Goal: Use online tool/utility: Use online tool/utility

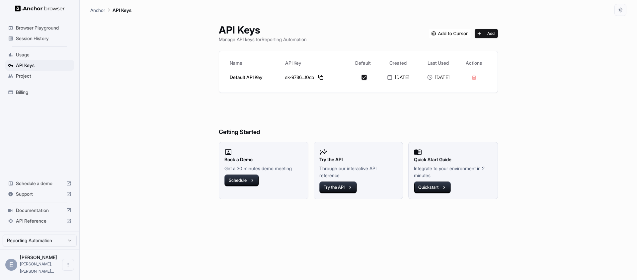
click at [26, 29] on span "Browser Playground" at bounding box center [43, 28] width 55 height 7
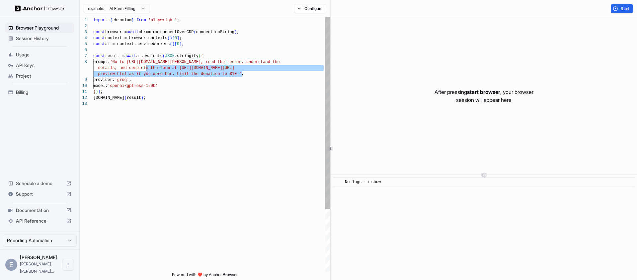
scroll to position [42, 0]
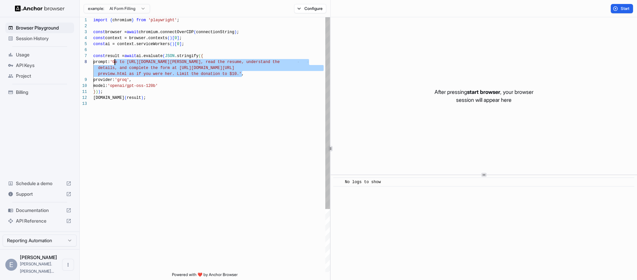
drag, startPoint x: 236, startPoint y: 73, endPoint x: 115, endPoint y: 62, distance: 121.6
click at [115, 62] on div "import { chromium } from 'playwright' ; const browser = await chromium.connectO…" at bounding box center [211, 186] width 237 height 338
click at [89, 9] on html "Browser Playground Session History Usage API Keys Project Billing Schedule a de…" at bounding box center [318, 140] width 637 height 280
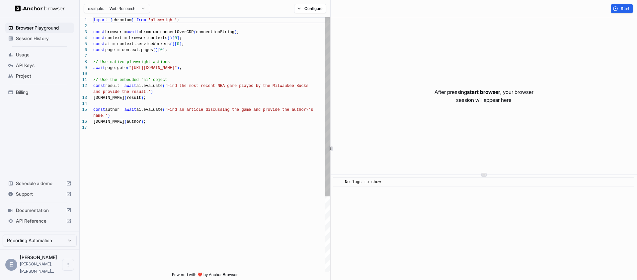
scroll to position [30, 0]
drag, startPoint x: 181, startPoint y: 111, endPoint x: 279, endPoint y: 110, distance: 98.2
click at [279, 110] on div "import { chromium } from 'playwright' ; const browser = await chromium.connectO…" at bounding box center [211, 198] width 237 height 362
click at [192, 118] on div "import { chromium } from 'playwright' ; const browser = await chromium.connectO…" at bounding box center [211, 198] width 237 height 362
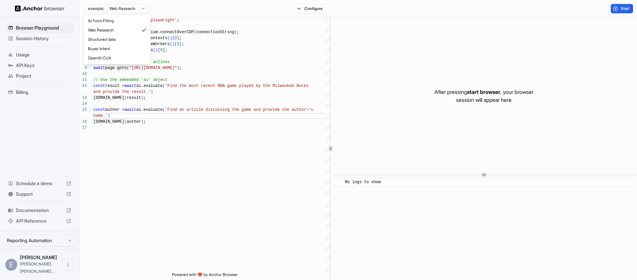
click at [133, 10] on html "Browser Playground Session History Usage API Keys Project Billing Schedule a de…" at bounding box center [318, 140] width 637 height 280
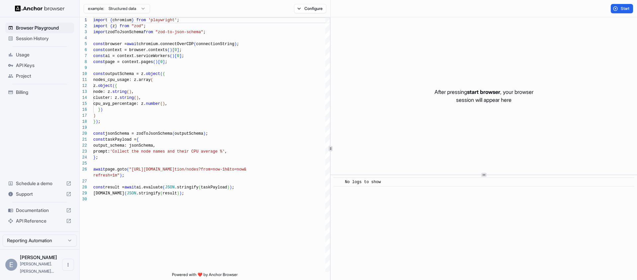
click at [114, 12] on html "Browser Playground Session History Usage API Keys Project Billing Schedule a de…" at bounding box center [318, 140] width 637 height 280
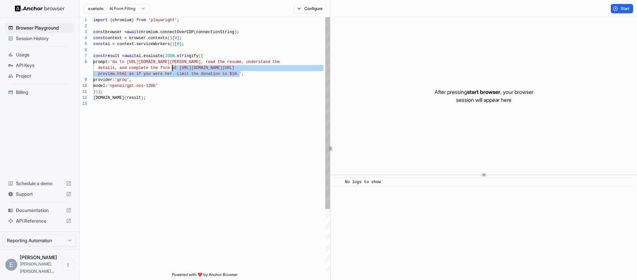
scroll to position [42, 0]
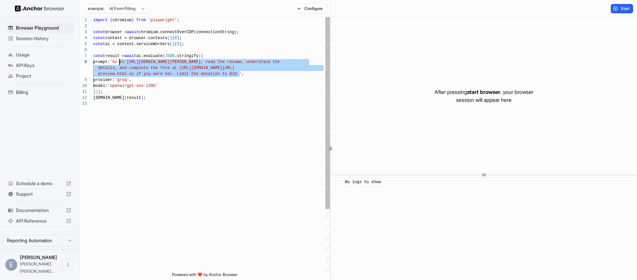
drag, startPoint x: 240, startPoint y: 73, endPoint x: 120, endPoint y: 61, distance: 120.7
click at [120, 61] on div "import { chromium } from 'playwright' ; const browser = await chromium.connectO…" at bounding box center [211, 186] width 237 height 338
click at [128, 62] on div "import { chromium } from 'playwright' ; const browser = await chromium.connectO…" at bounding box center [211, 186] width 237 height 338
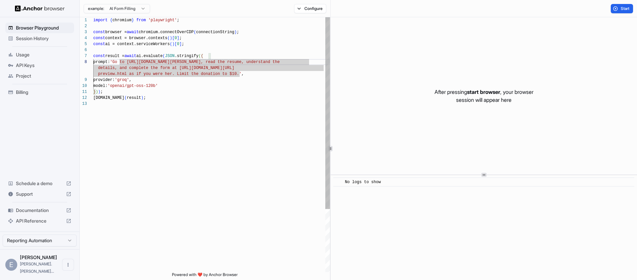
click at [134, 61] on div "import { chromium } from 'playwright' ; const browser = await chromium.connectO…" at bounding box center [211, 186] width 237 height 338
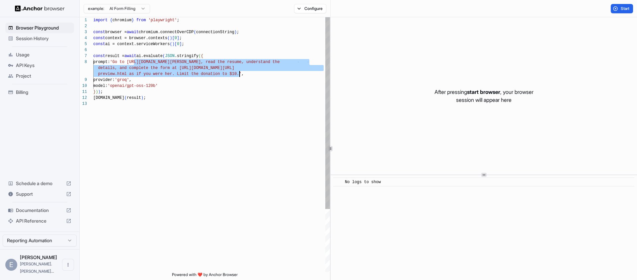
drag, startPoint x: 134, startPoint y: 61, endPoint x: 239, endPoint y: 74, distance: 106.0
click at [239, 74] on div "import { chromium } from 'playwright' ; const browser = await chromium.connectO…" at bounding box center [211, 186] width 237 height 338
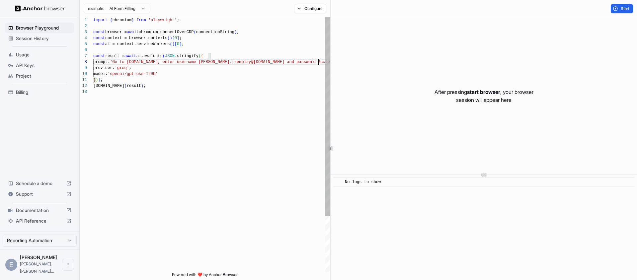
scroll to position [48, 0]
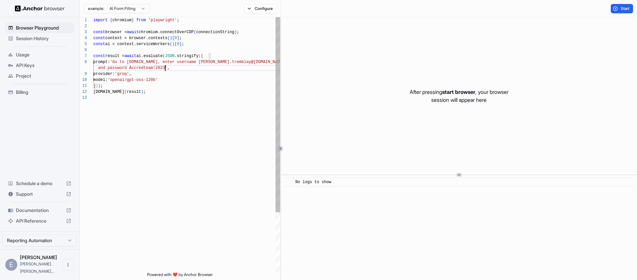
click at [281, 153] on div at bounding box center [281, 148] width 0 height 263
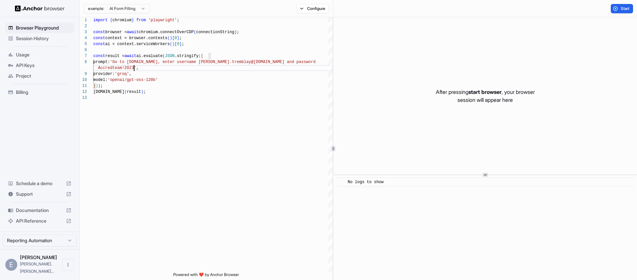
click at [349, 66] on div "After pressing start browser , your browser session will appear here" at bounding box center [485, 95] width 304 height 157
type textarea "**********"
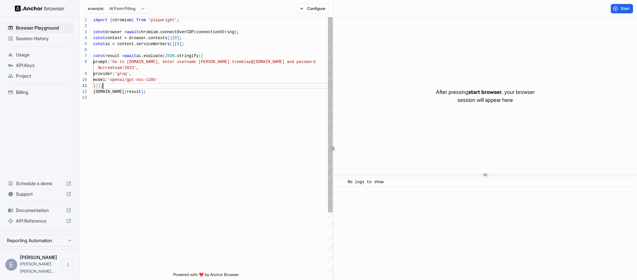
scroll to position [6, 0]
click at [195, 87] on div "import { chromium } from 'playwright' ; const browser = await chromium.connectO…" at bounding box center [212, 183] width 239 height 333
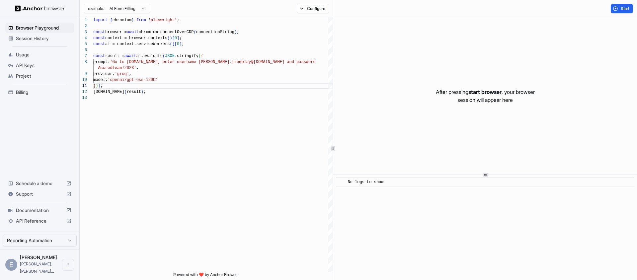
click at [531, 203] on div "​ No logs to show" at bounding box center [485, 227] width 304 height 105
click at [337, 13] on div "Start" at bounding box center [485, 8] width 304 height 17
click at [633, 9] on div "Start" at bounding box center [622, 8] width 30 height 9
click at [623, 9] on span "Start" at bounding box center [625, 8] width 9 height 5
click at [302, 12] on div "Configure" at bounding box center [313, 8] width 40 height 9
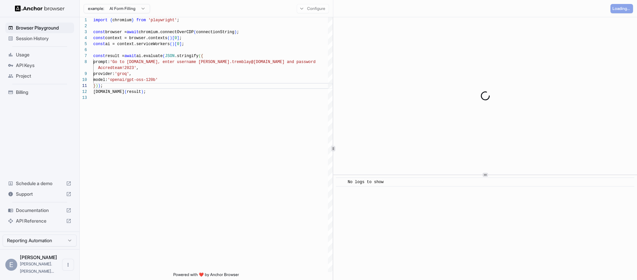
click at [353, 10] on div "Loading..." at bounding box center [485, 8] width 304 height 17
click at [339, 9] on button at bounding box center [342, 8] width 11 height 9
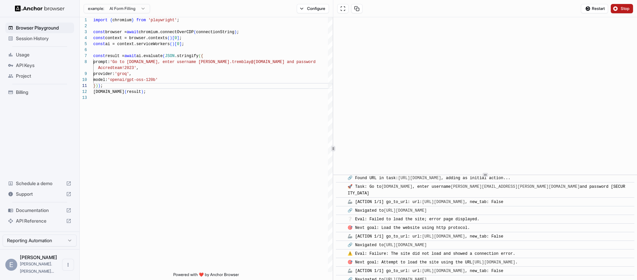
scroll to position [38, 0]
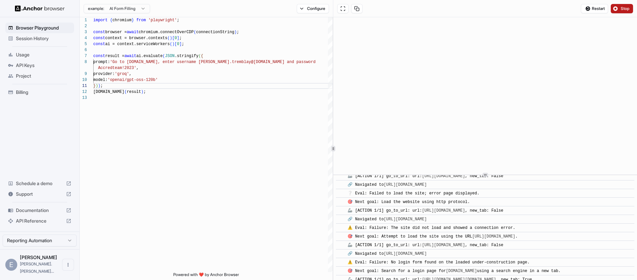
click at [612, 9] on button "Stop" at bounding box center [622, 8] width 22 height 9
